Goal: Information Seeking & Learning: Check status

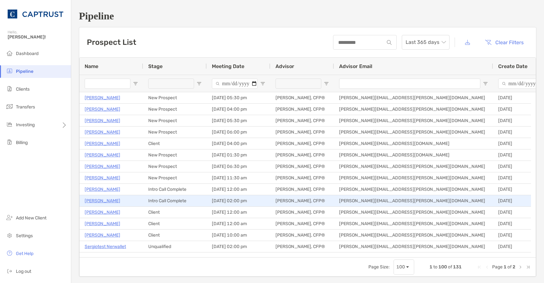
click at [100, 201] on p "[PERSON_NAME]" at bounding box center [103, 201] width 36 height 8
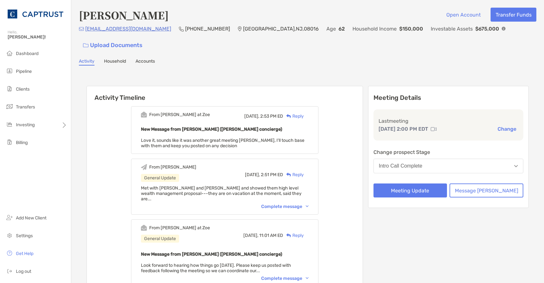
click at [86, 33] on div "[EMAIL_ADDRESS][DOMAIN_NAME]" at bounding box center [125, 29] width 92 height 8
